Goal: Task Accomplishment & Management: Use online tool/utility

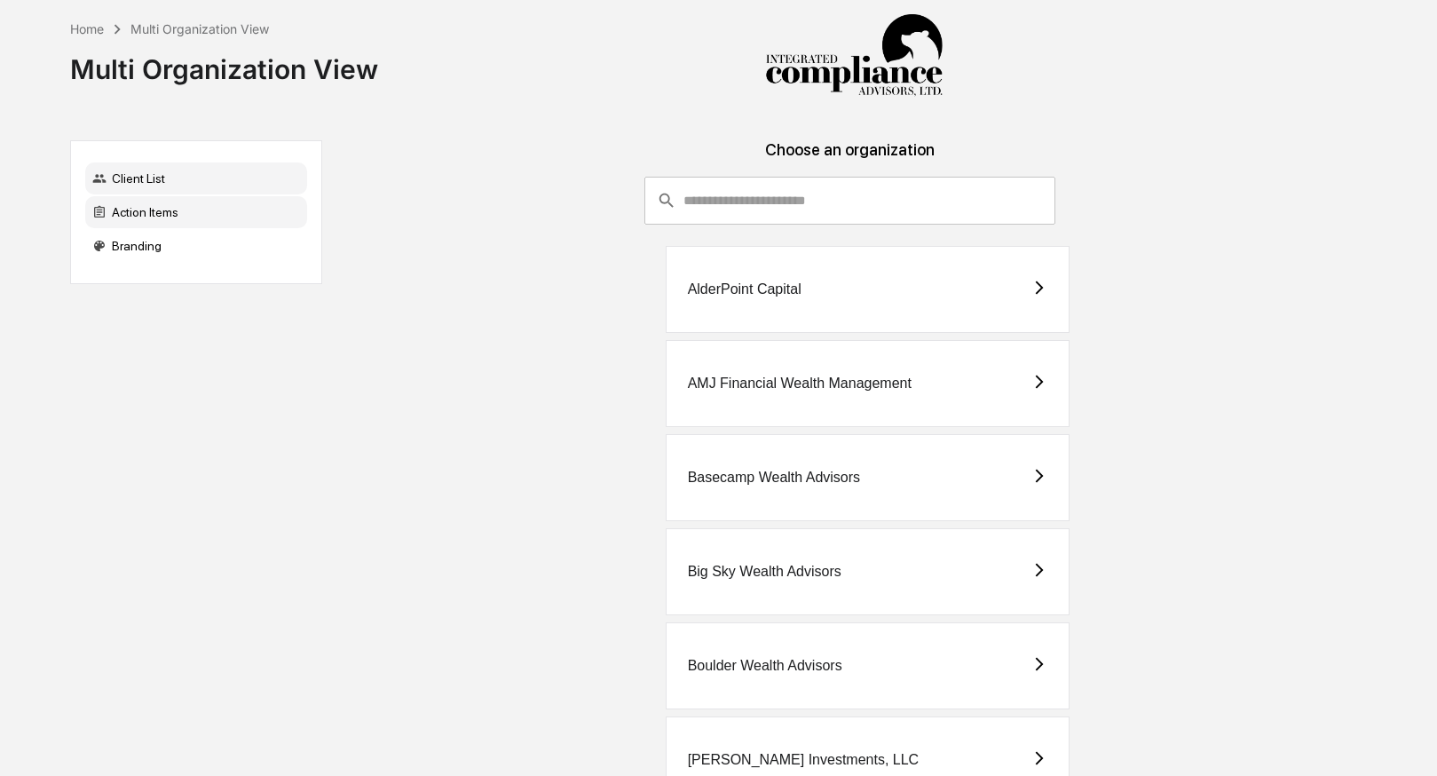
click at [173, 206] on div "Action Items" at bounding box center [196, 212] width 222 height 32
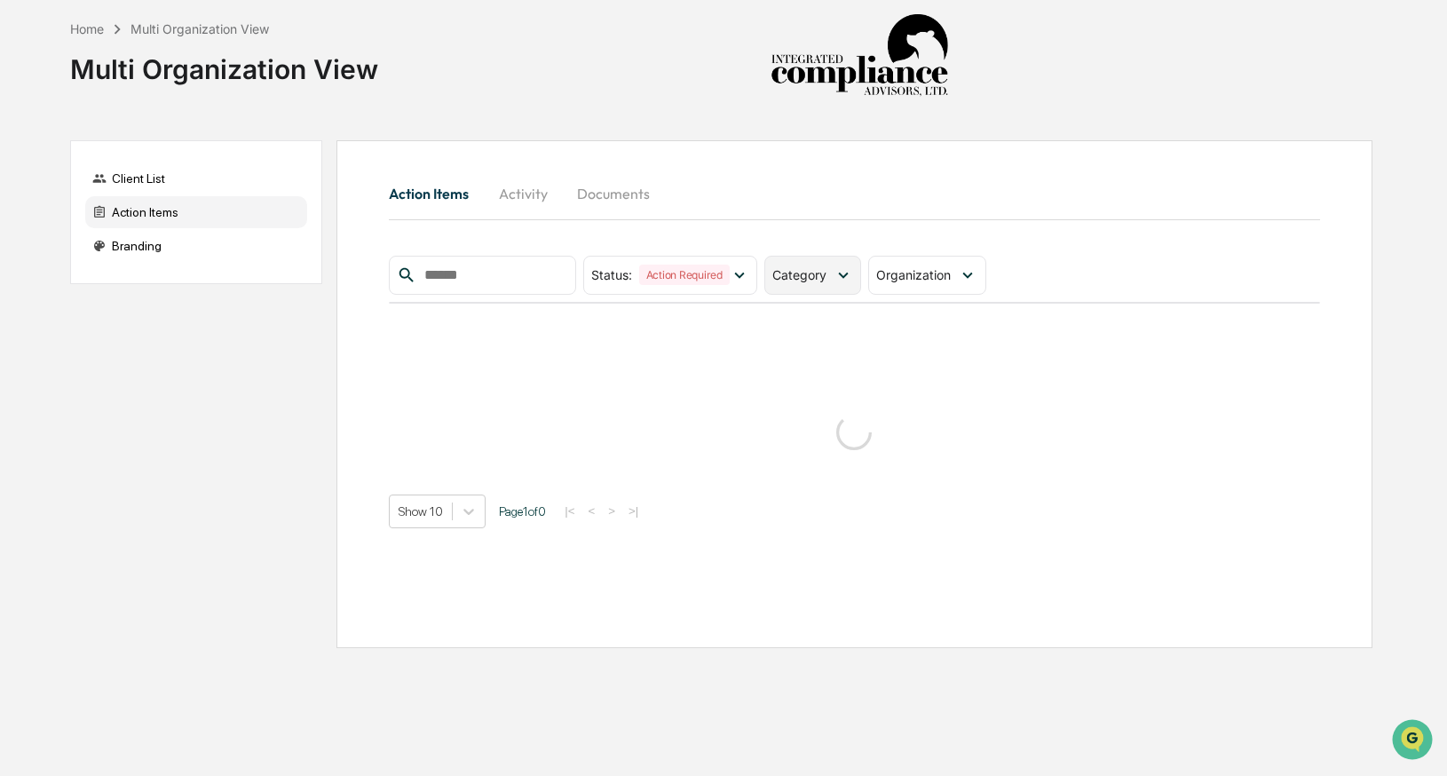
click at [839, 279] on icon at bounding box center [844, 275] width 20 height 20
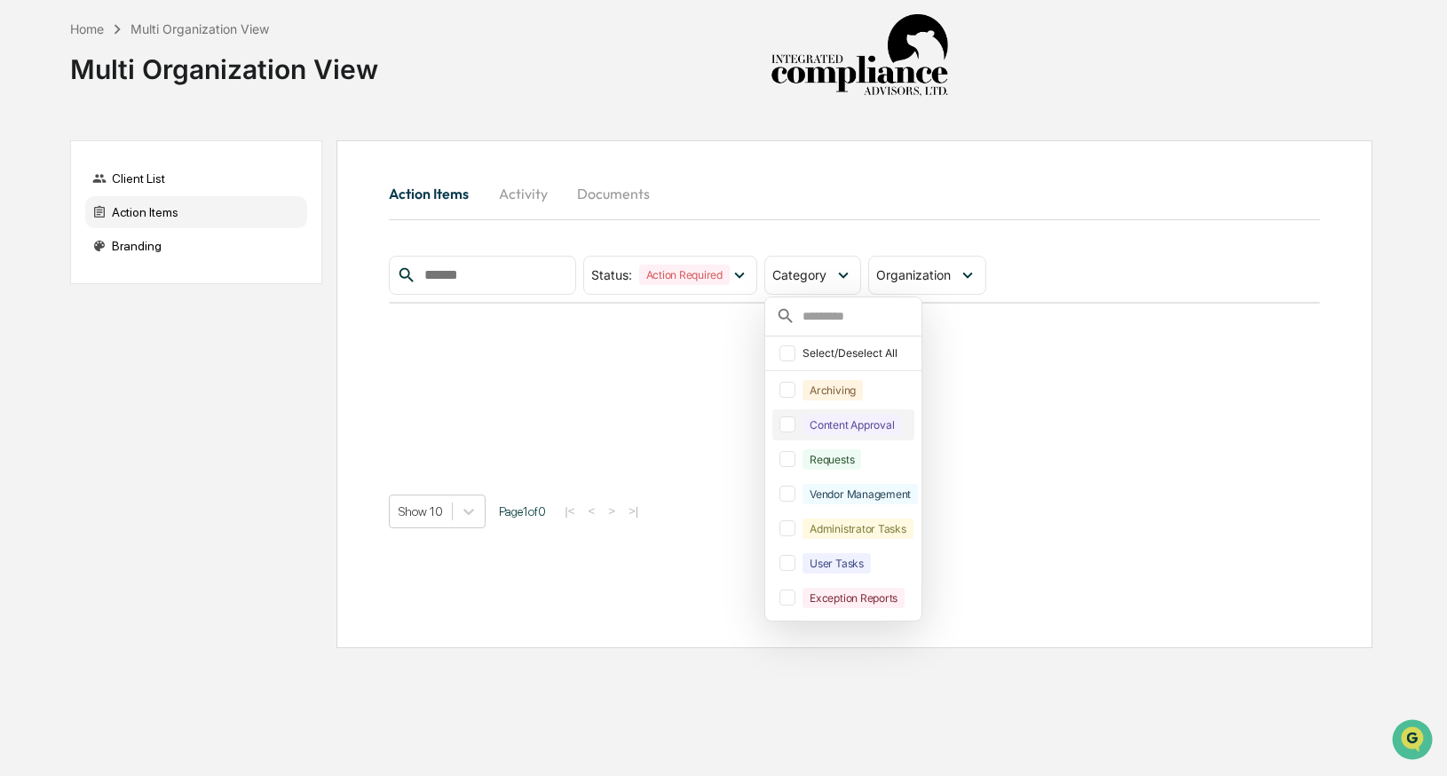
click at [796, 435] on div "Content Approval" at bounding box center [843, 424] width 142 height 31
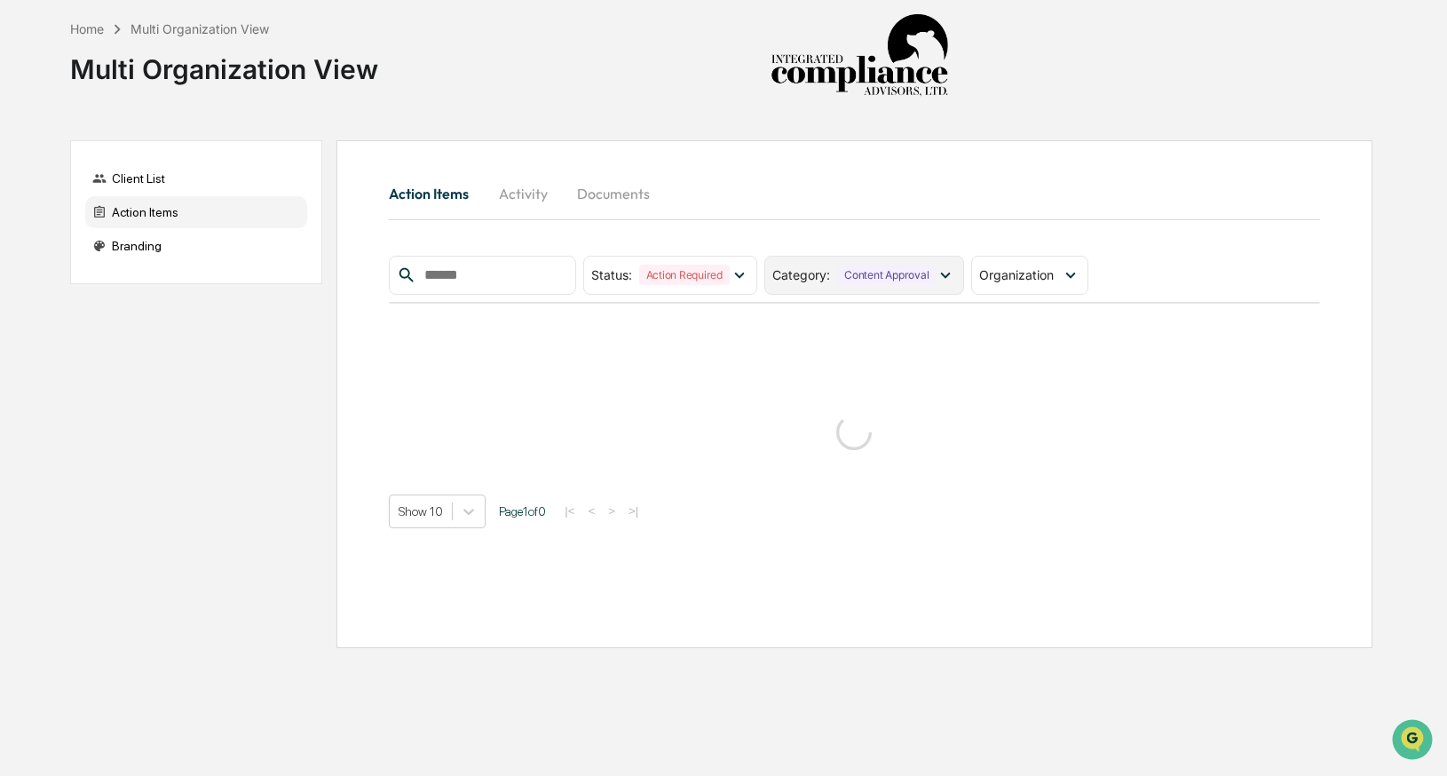
click at [850, 282] on div "Content Approval" at bounding box center [886, 275] width 99 height 20
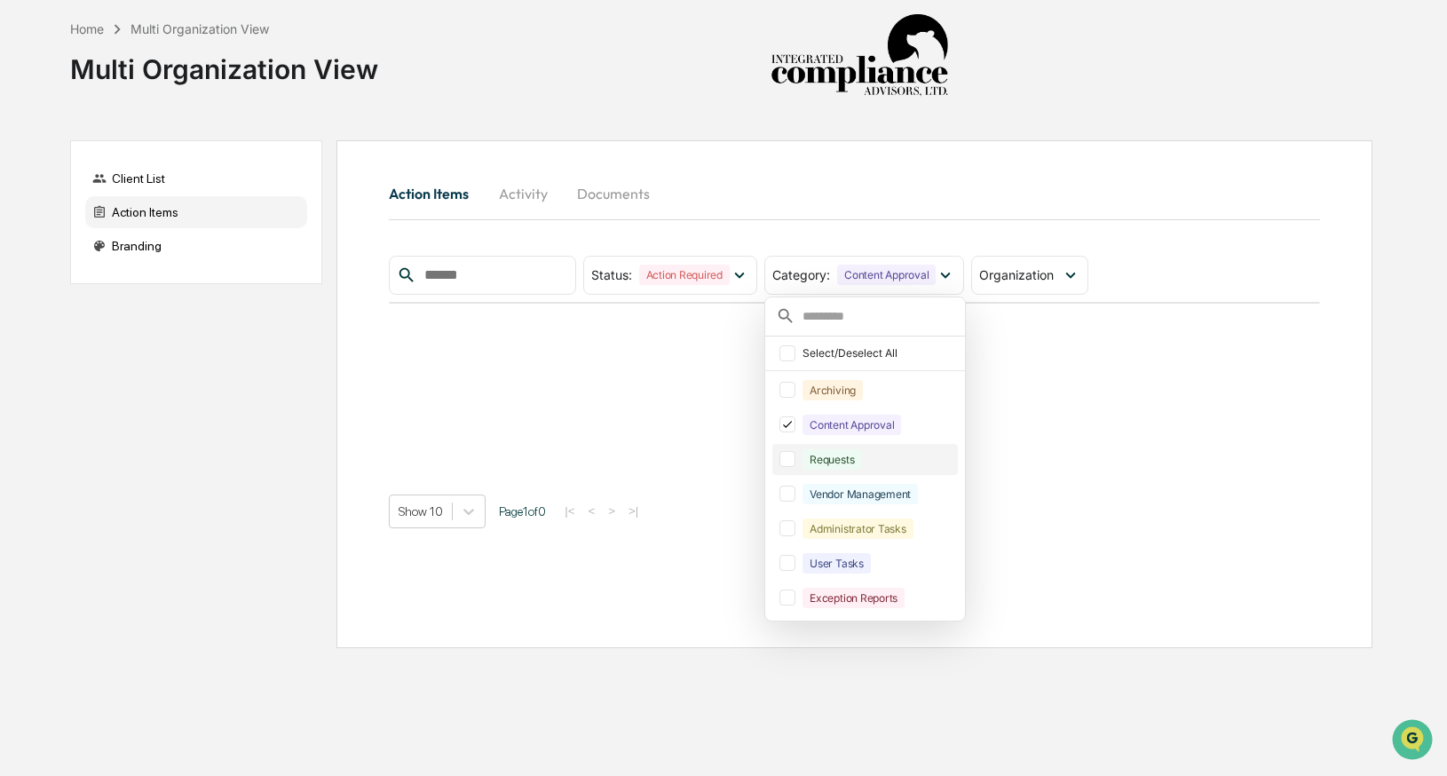
click at [793, 456] on div at bounding box center [787, 459] width 16 height 16
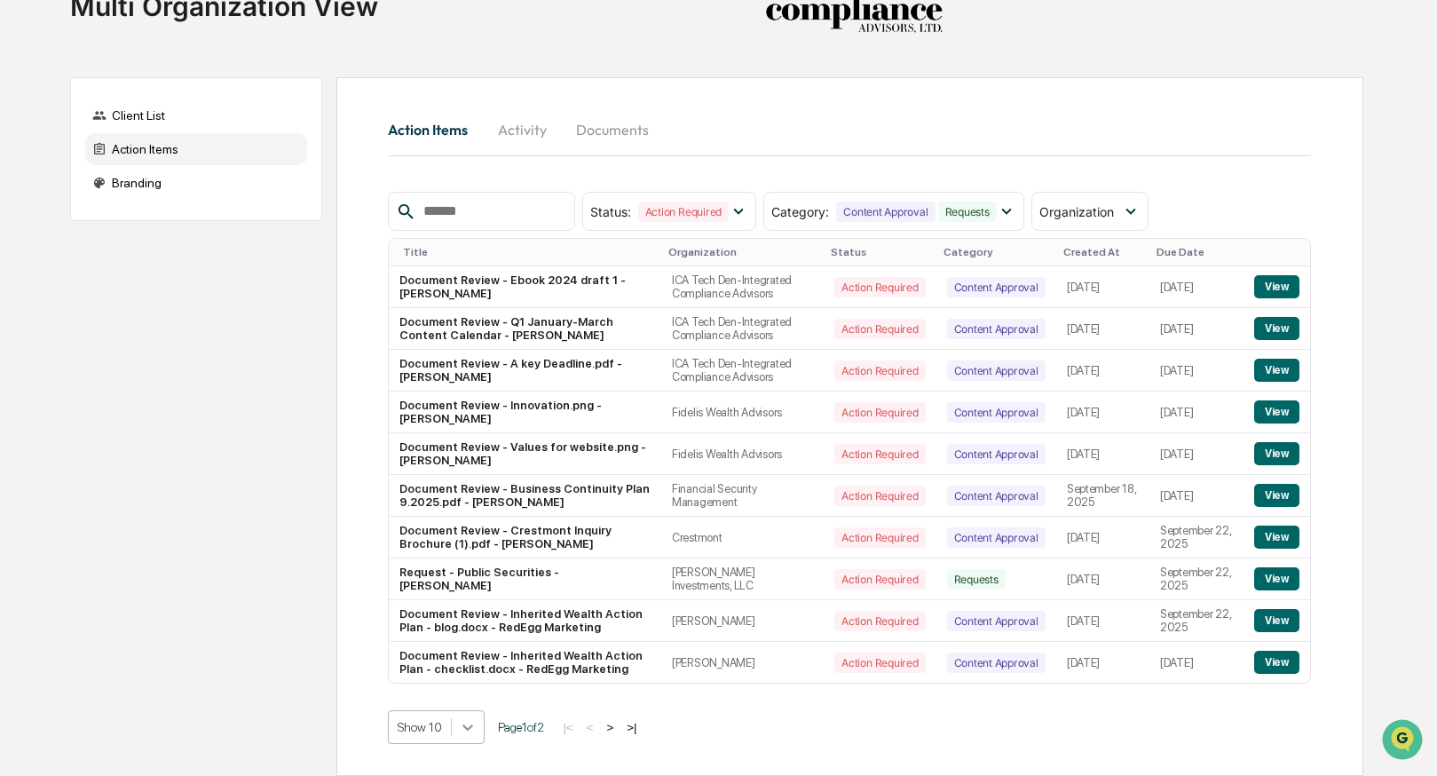
scroll to position [210, 0]
click at [477, 729] on body "Home Multi Organization View Multi Organization View Client List Action Items B…" at bounding box center [718, 356] width 1437 height 839
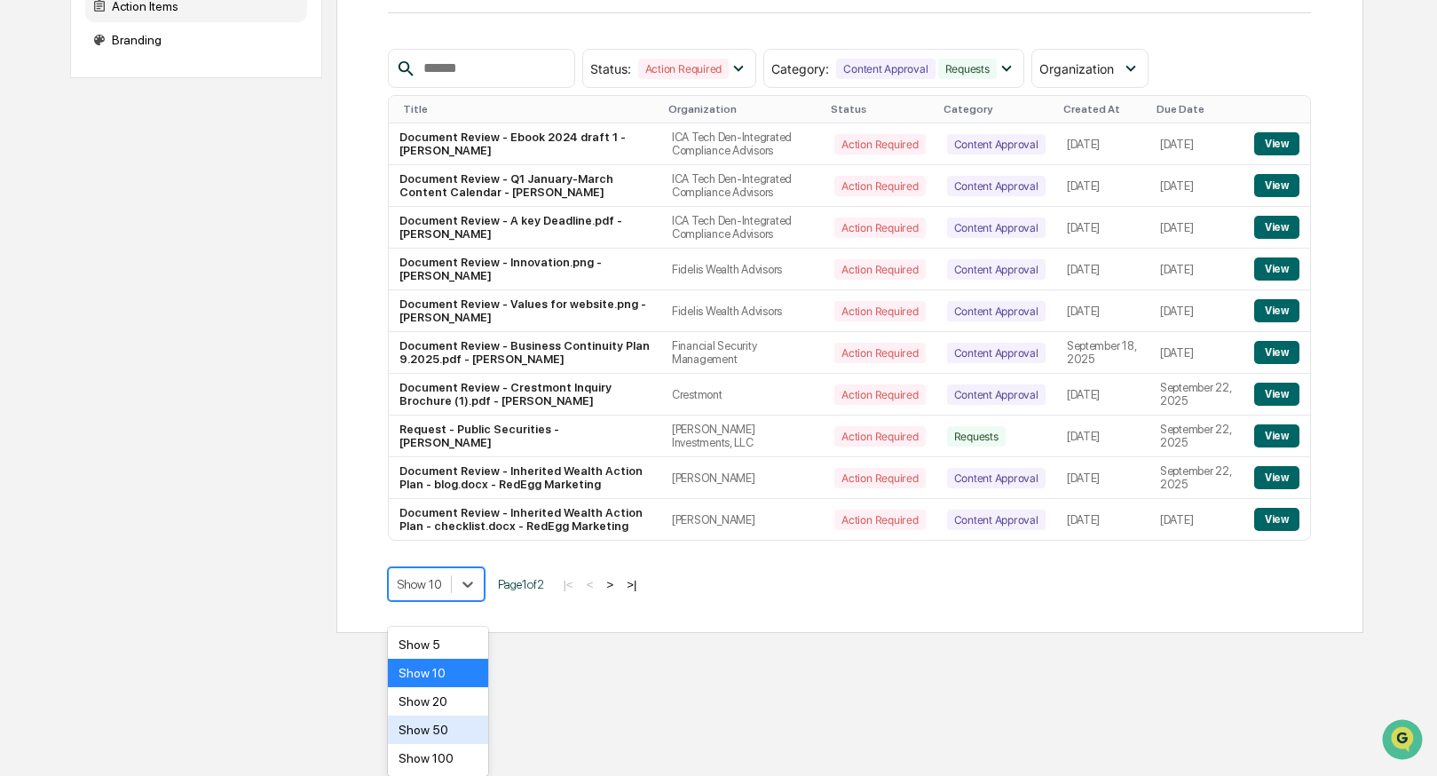
click at [465, 727] on div "Show 50" at bounding box center [438, 729] width 100 height 28
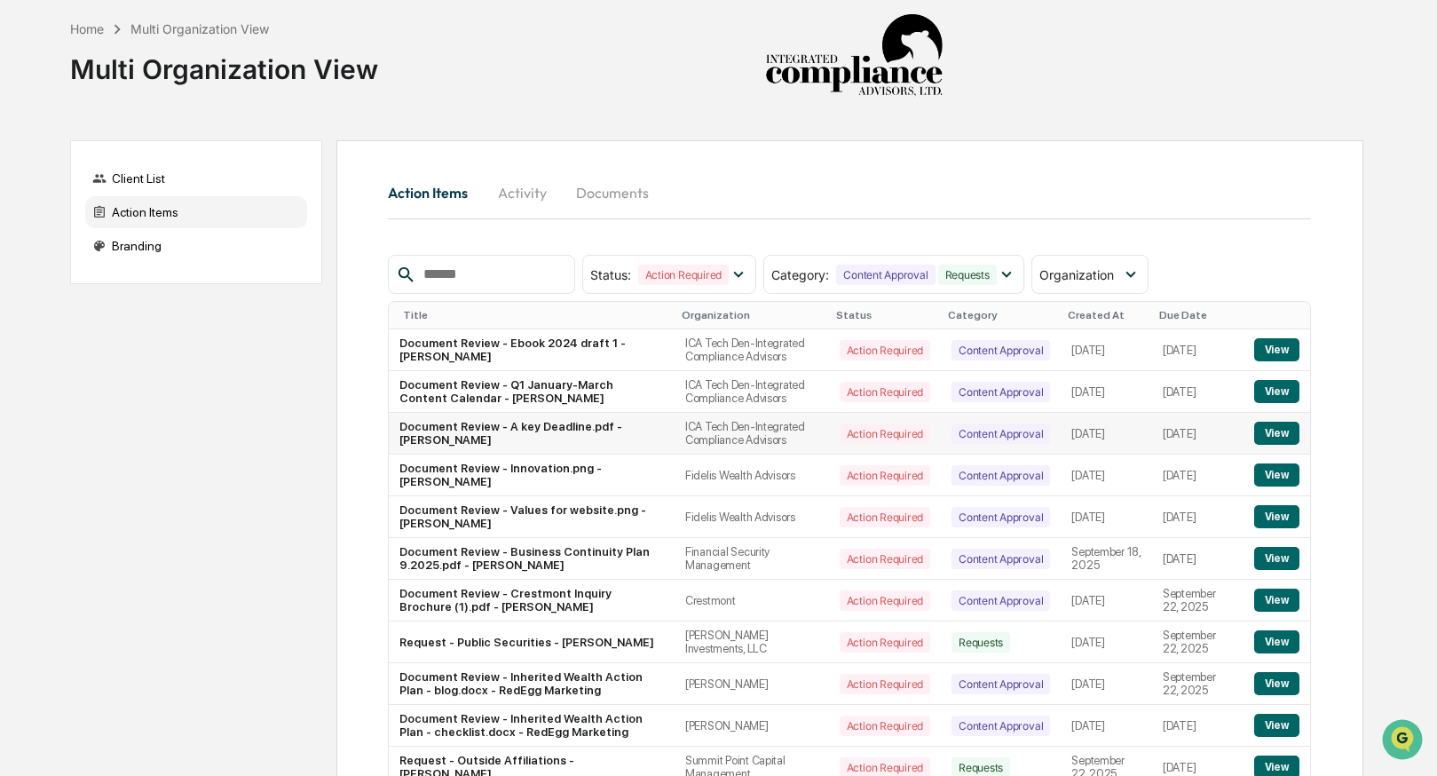
scroll to position [342, 0]
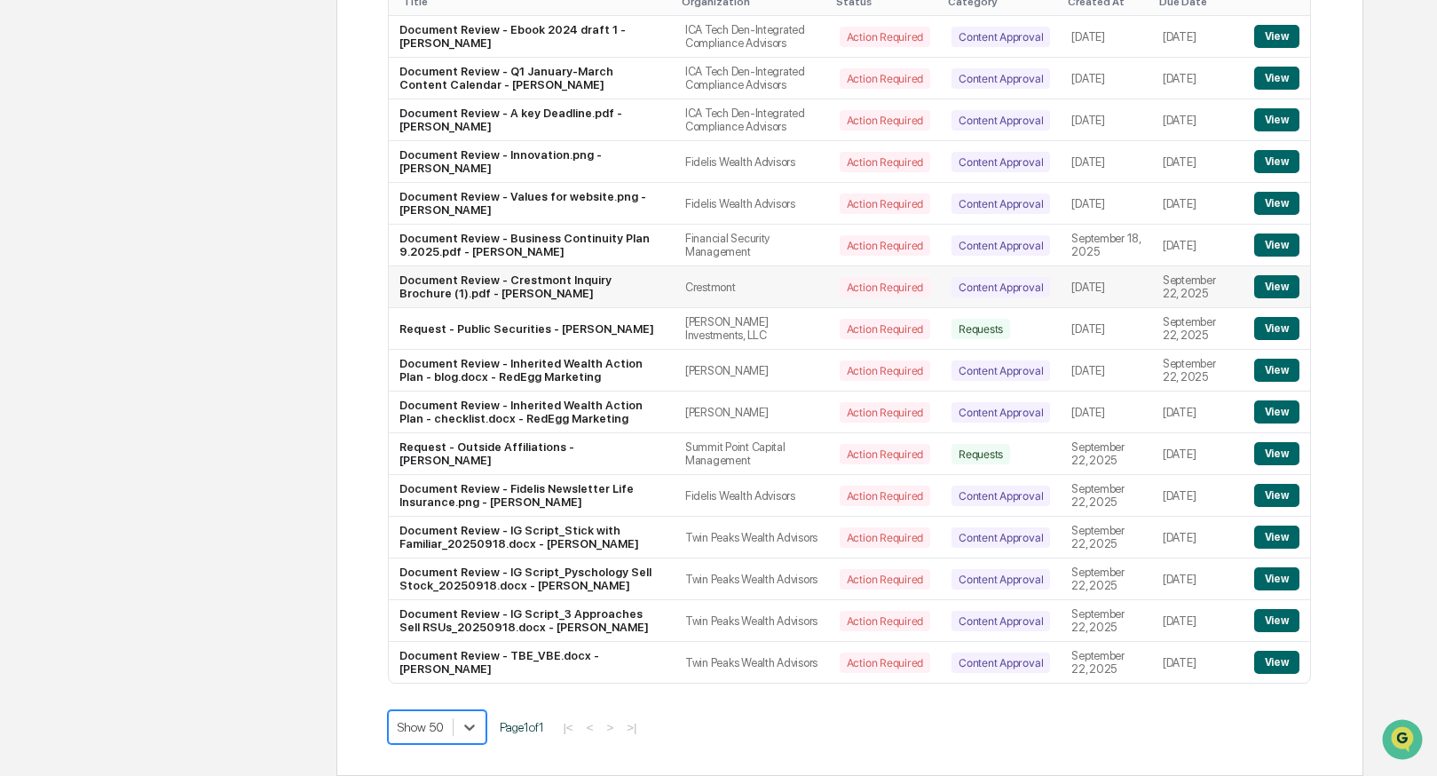
click at [1273, 275] on button "View" at bounding box center [1276, 286] width 45 height 23
